Goal: Find specific fact

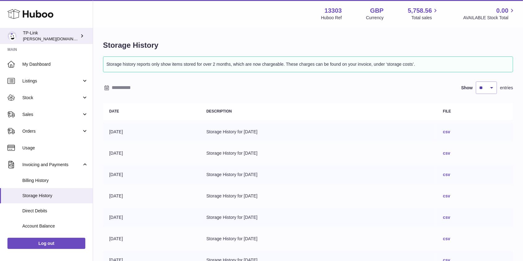
click at [39, 38] on span "[PERSON_NAME][DOMAIN_NAME][EMAIL_ADDRESS][DOMAIN_NAME]" at bounding box center [90, 38] width 134 height 5
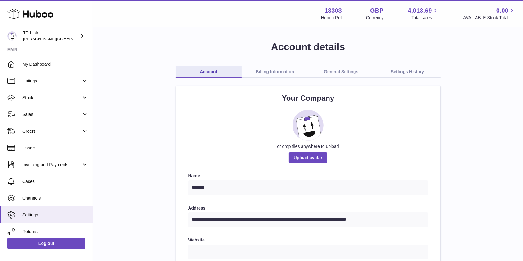
click at [30, 13] on use at bounding box center [30, 14] width 46 height 10
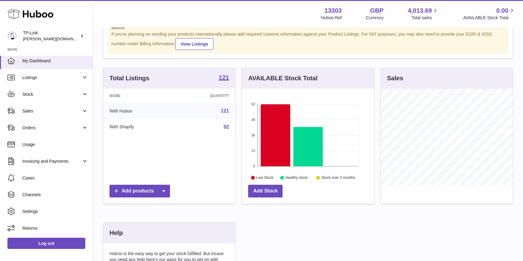
scroll to position [41, 0]
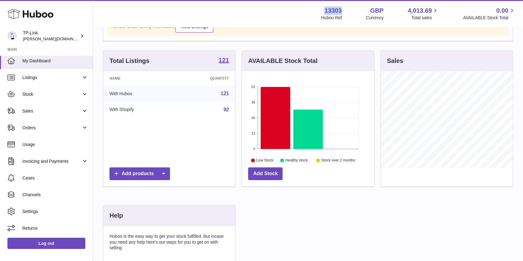
drag, startPoint x: 320, startPoint y: 11, endPoint x: 338, endPoint y: 9, distance: 18.7
click at [338, 9] on div "13303 Huboo Ref GBP Currency 4,013.69 Total sales 0.00 AVAILABLE Stock Total" at bounding box center [418, 14] width 194 height 14
copy strong "13303"
